Goal: Find specific page/section: Find specific page/section

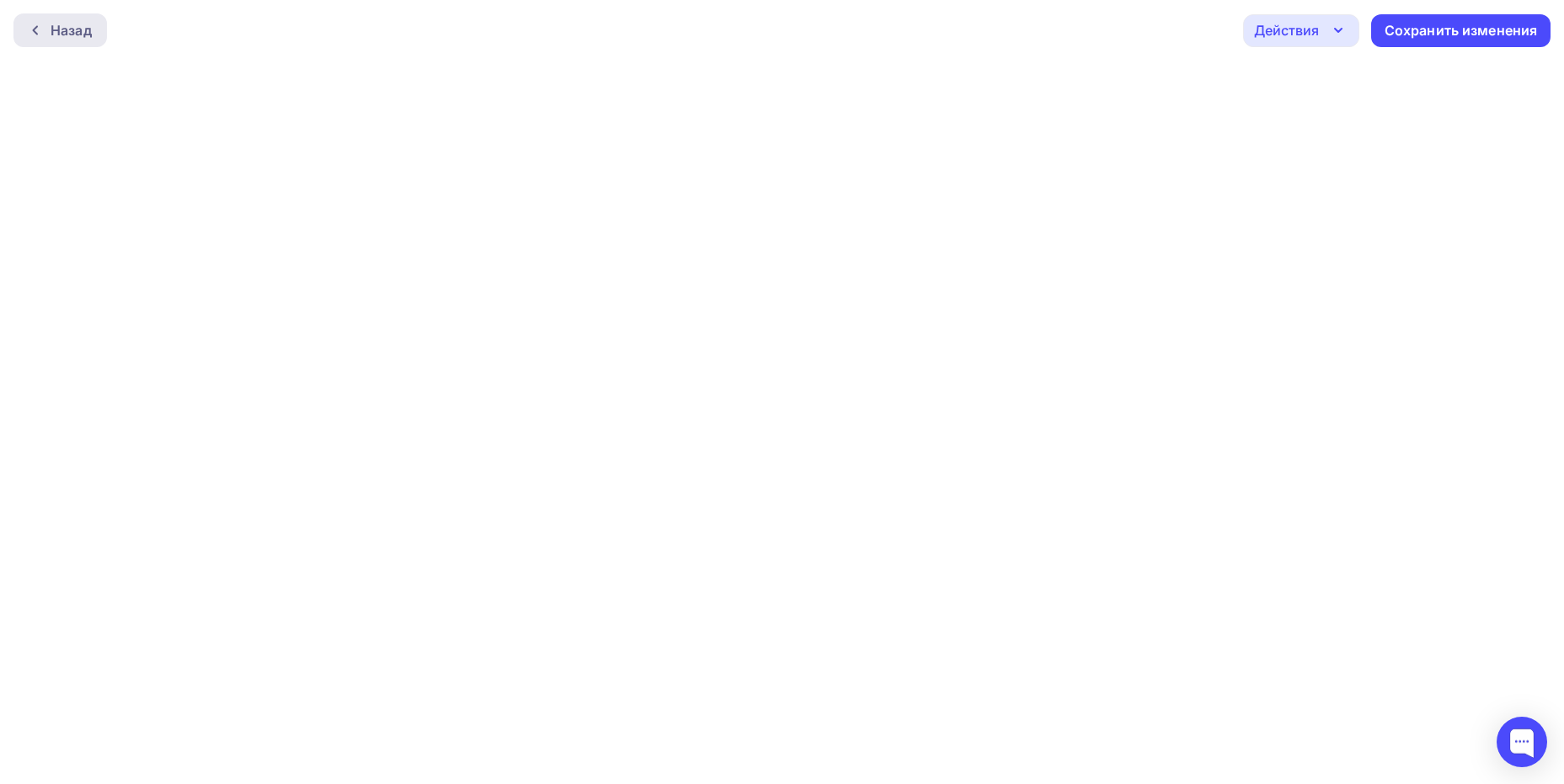
click at [60, 35] on div "Назад" at bounding box center [71, 30] width 42 height 20
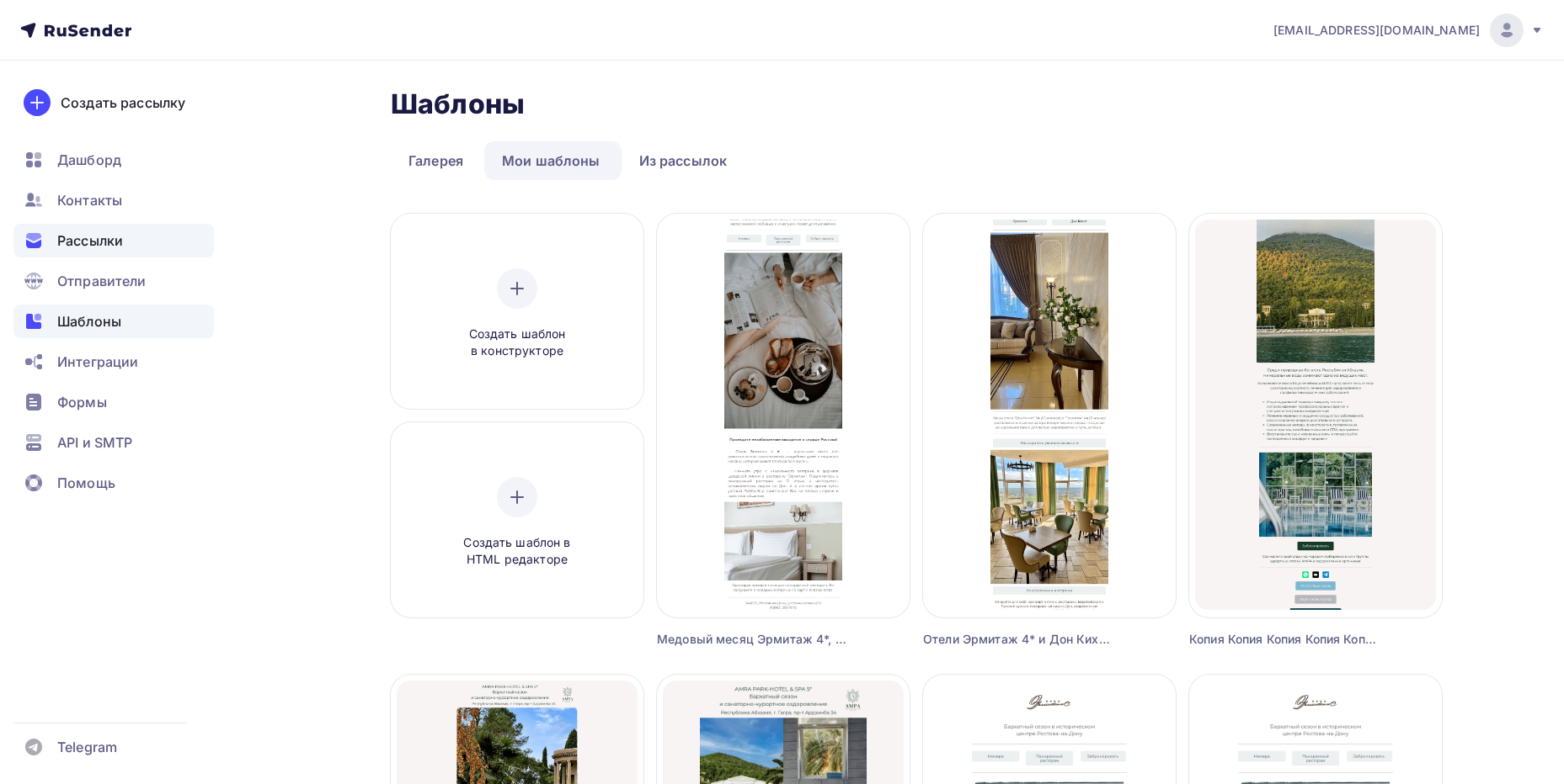
click at [125, 239] on div "Рассылки" at bounding box center [113, 240] width 201 height 34
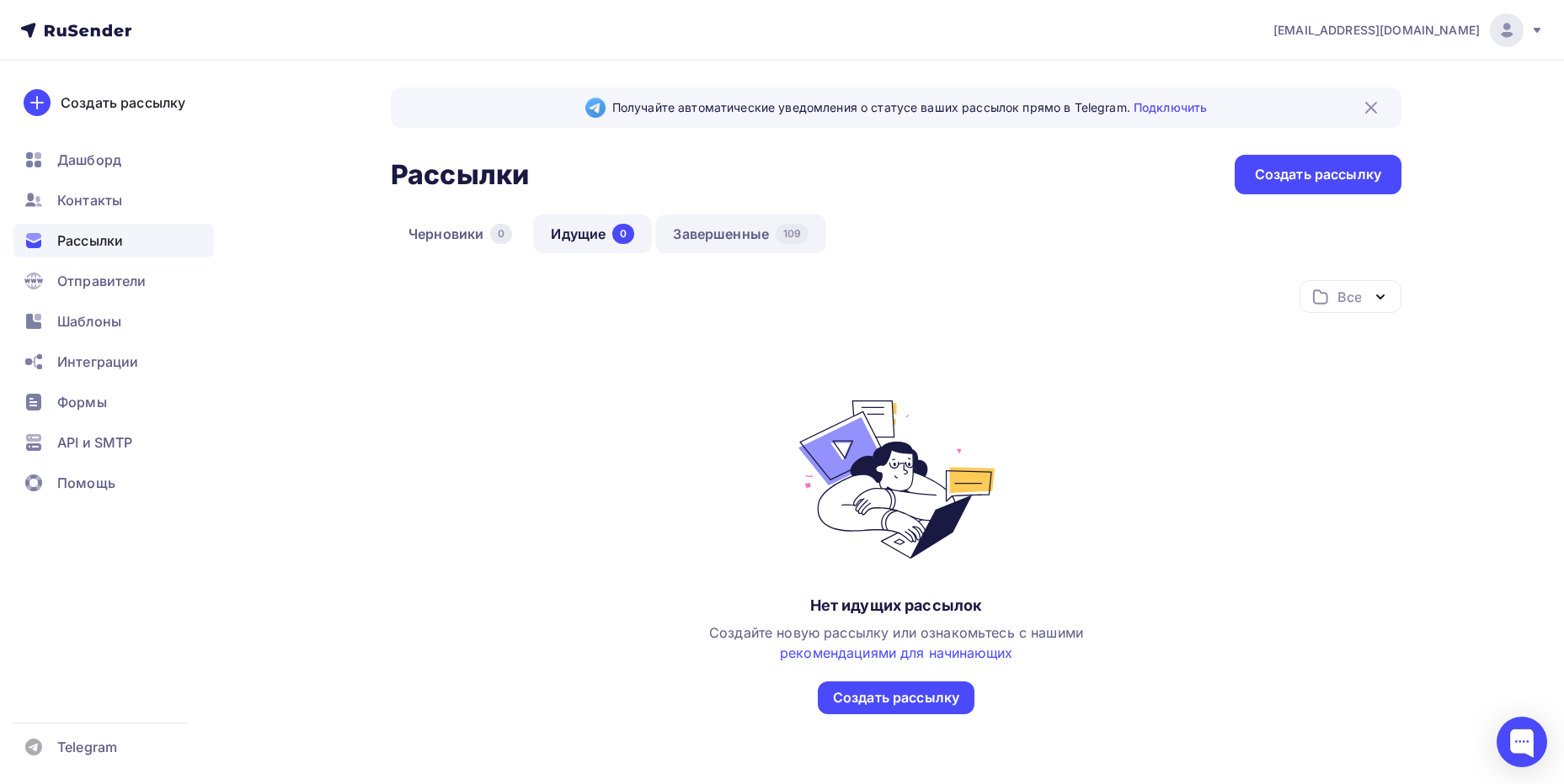
click at [751, 227] on link "Завершенные 109" at bounding box center [741, 234] width 171 height 39
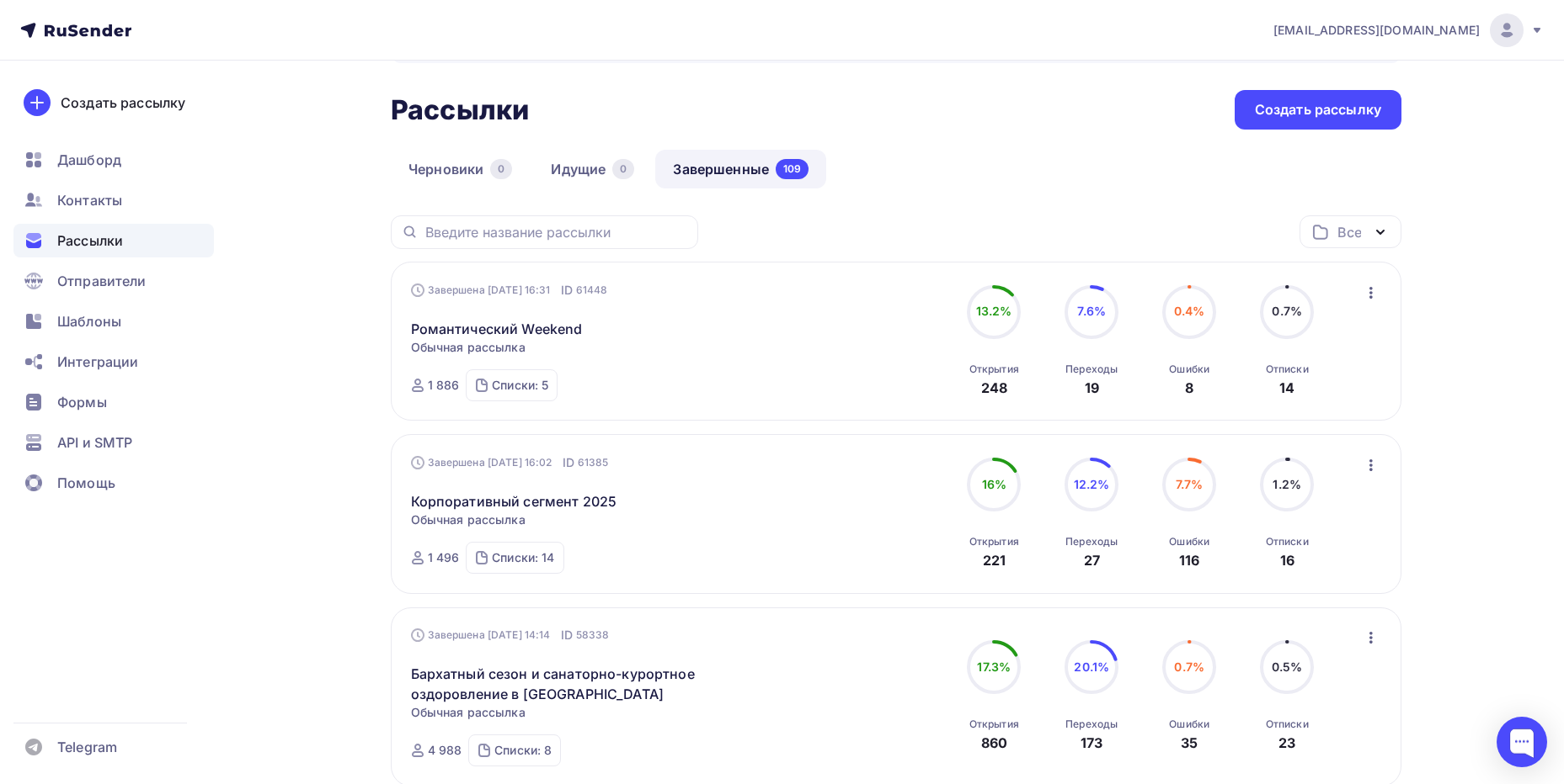
scroll to position [84, 0]
